Goal: Transaction & Acquisition: Subscribe to service/newsletter

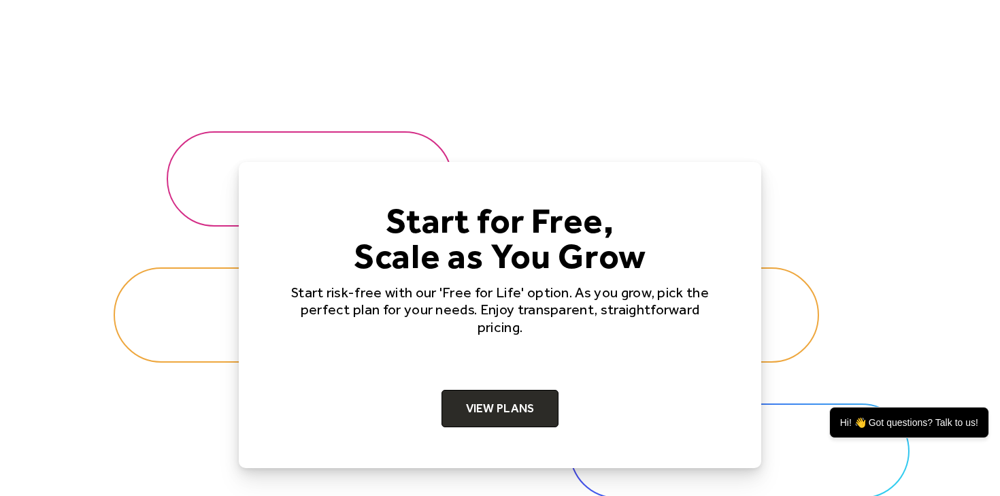
scroll to position [4029, 0]
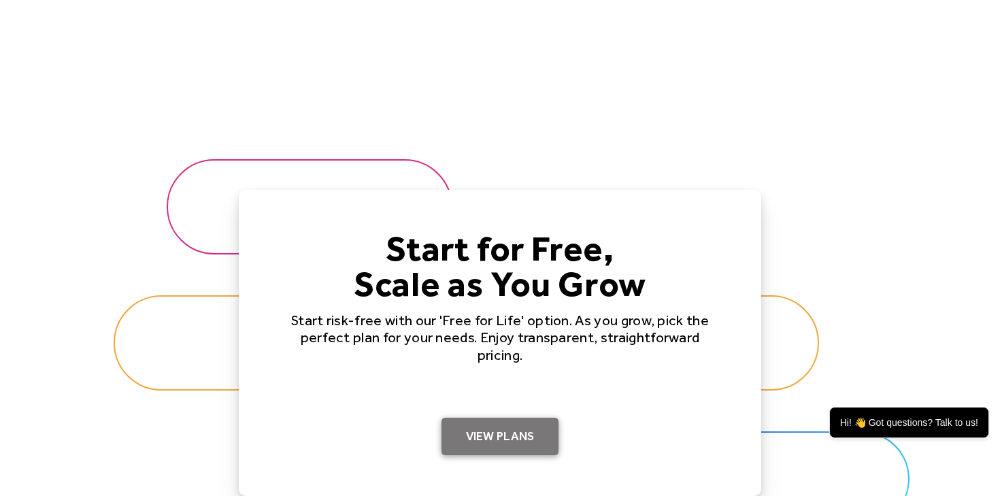
click at [492, 430] on link "View Plans" at bounding box center [500, 437] width 118 height 38
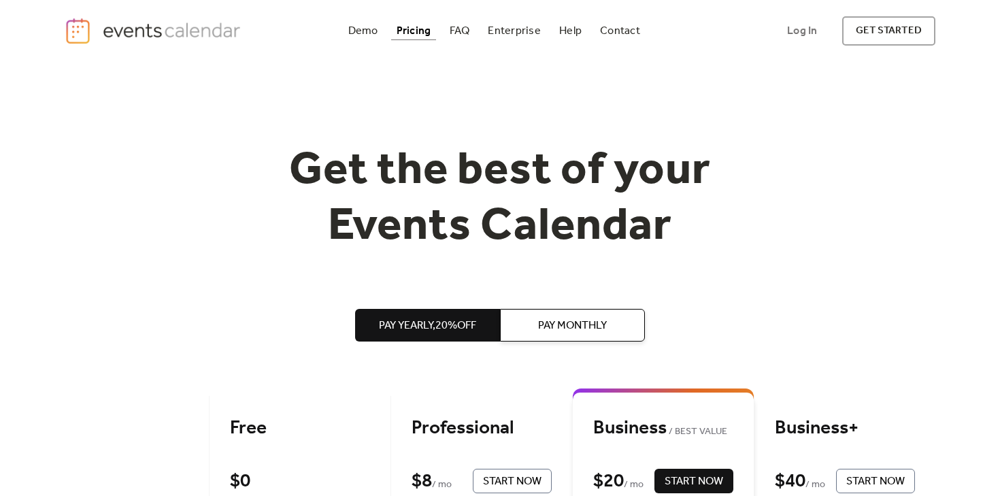
click at [167, 33] on img "home" at bounding box center [155, 31] width 180 height 28
